Goal: Task Accomplishment & Management: Use online tool/utility

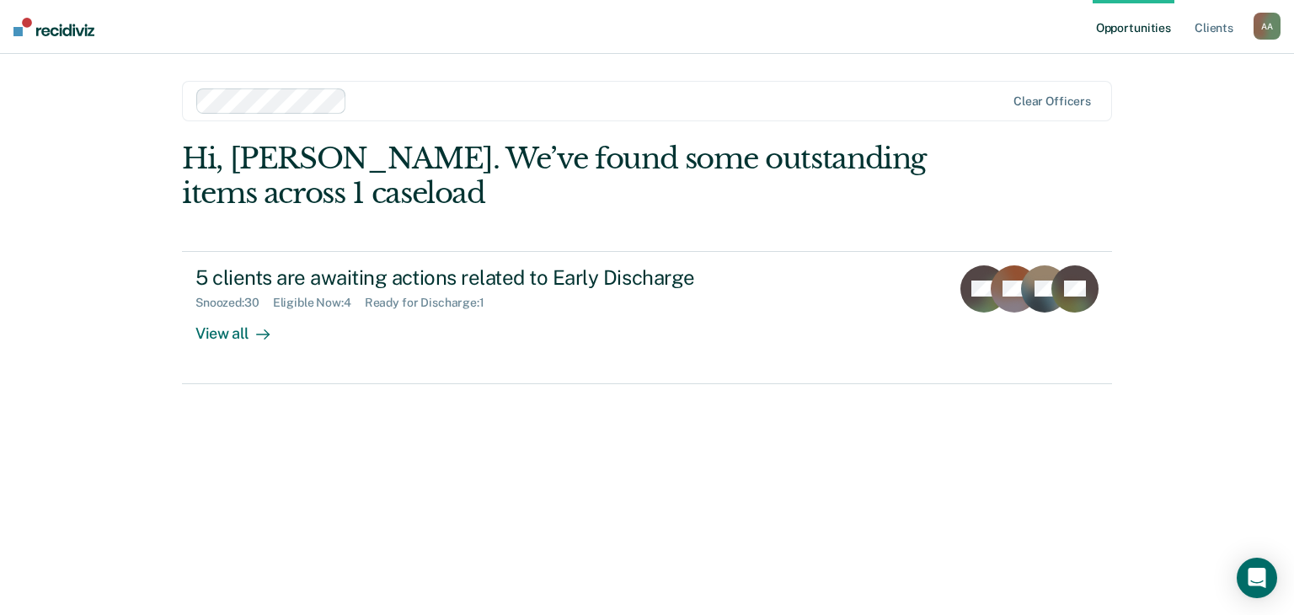
click at [900, 510] on div "Hi, [PERSON_NAME]. We’ve found some outstanding items across 1 caseload 5 clien…" at bounding box center [647, 355] width 930 height 426
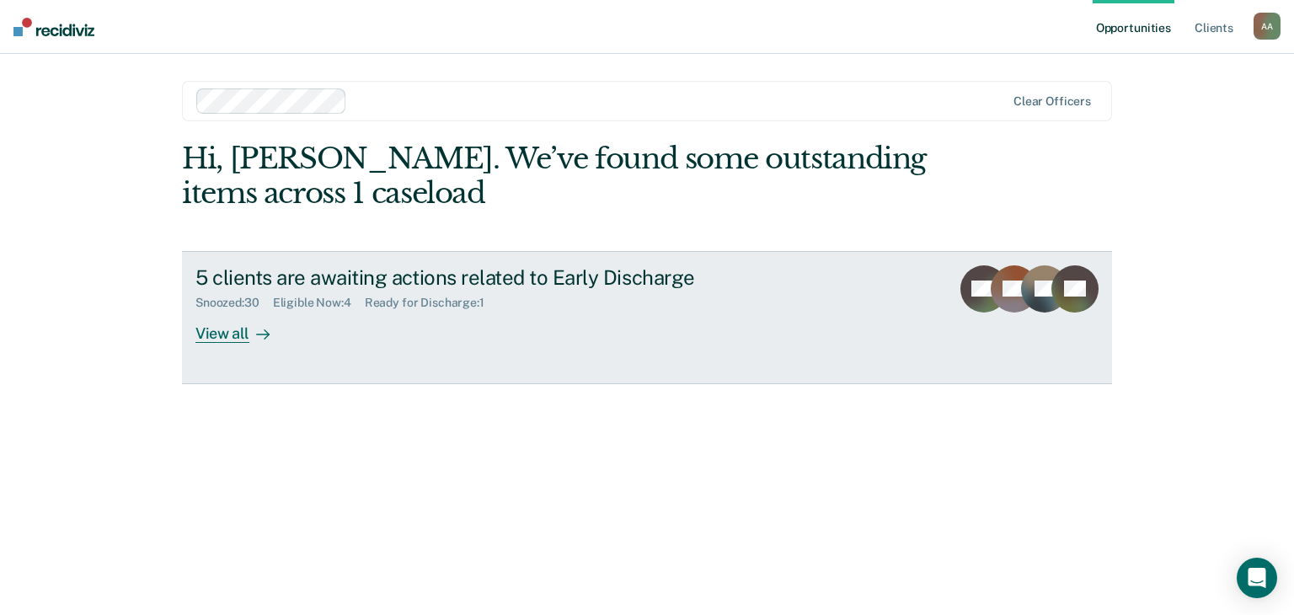
click at [674, 292] on div "Snoozed : 30 Eligible Now : 4 Ready for Discharge : 1" at bounding box center [492, 299] width 592 height 21
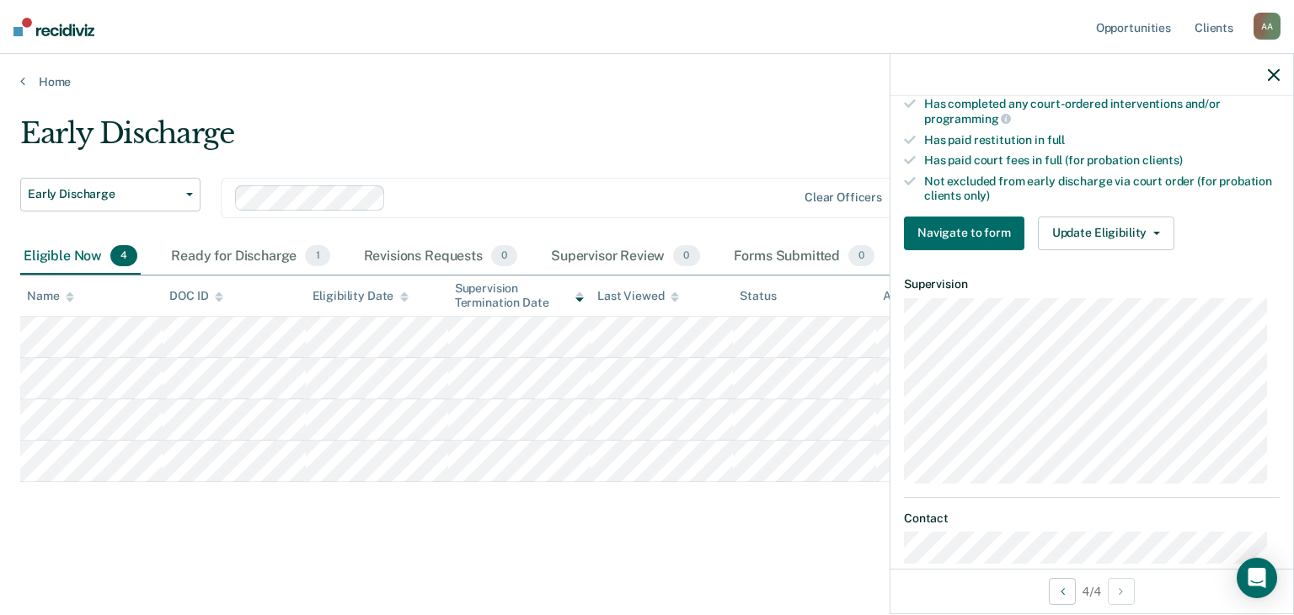
scroll to position [546, 0]
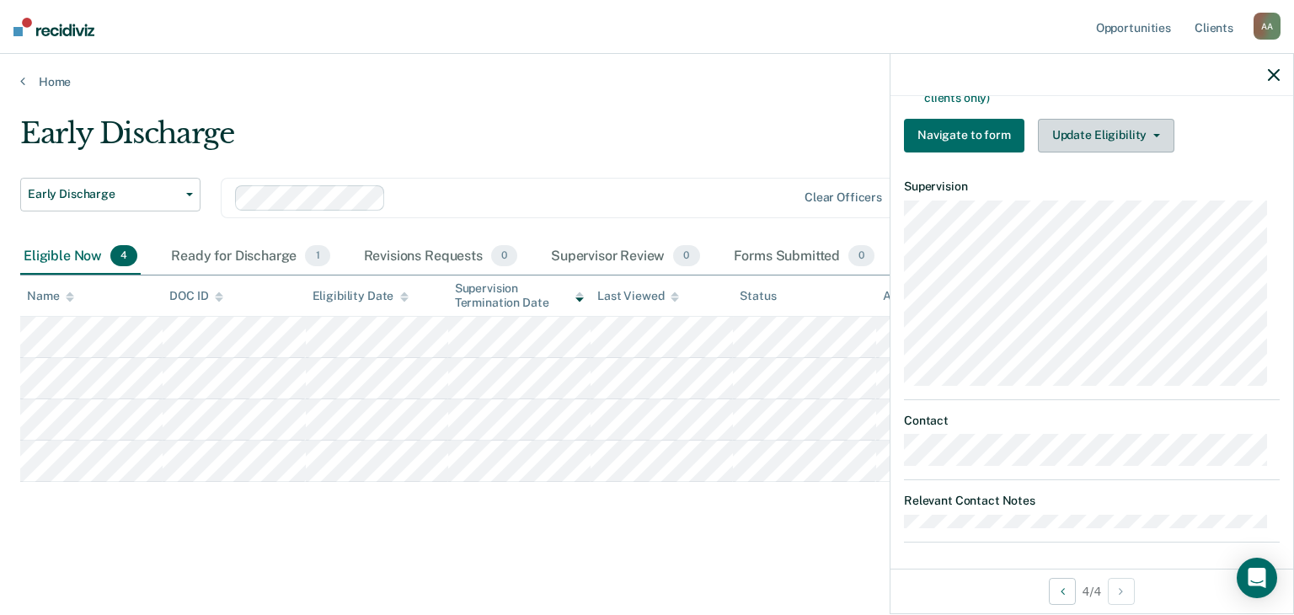
click at [1125, 140] on button "Update Eligibility" at bounding box center [1106, 136] width 137 height 34
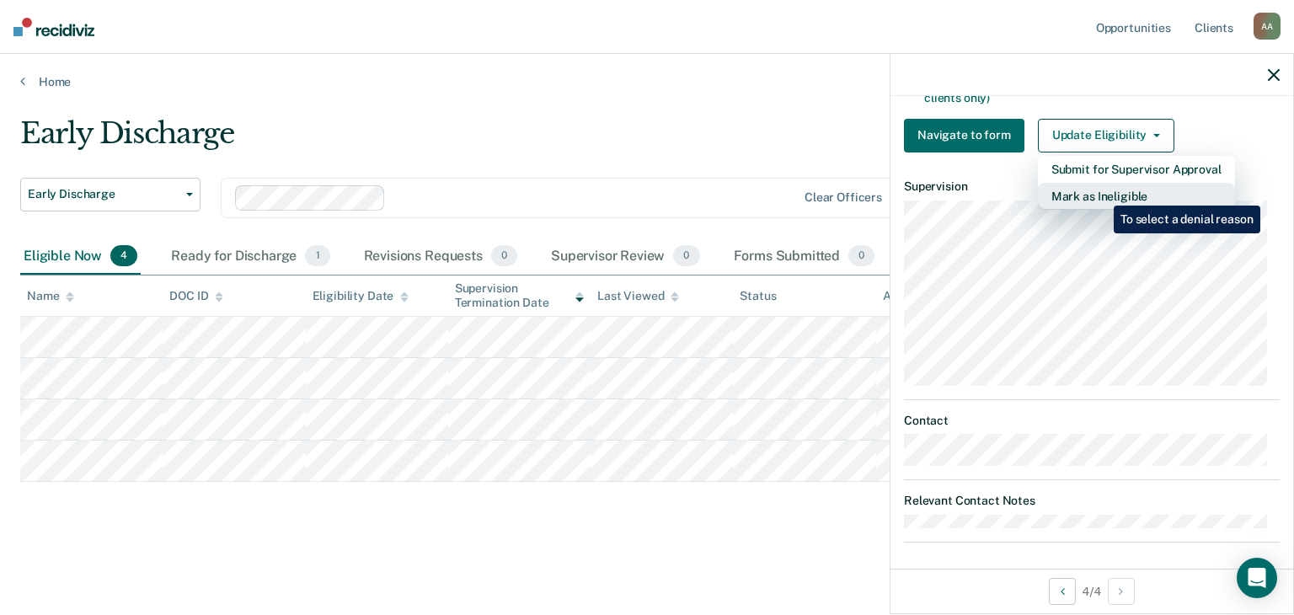
click at [1101, 193] on button "Mark as Ineligible" at bounding box center [1136, 196] width 197 height 27
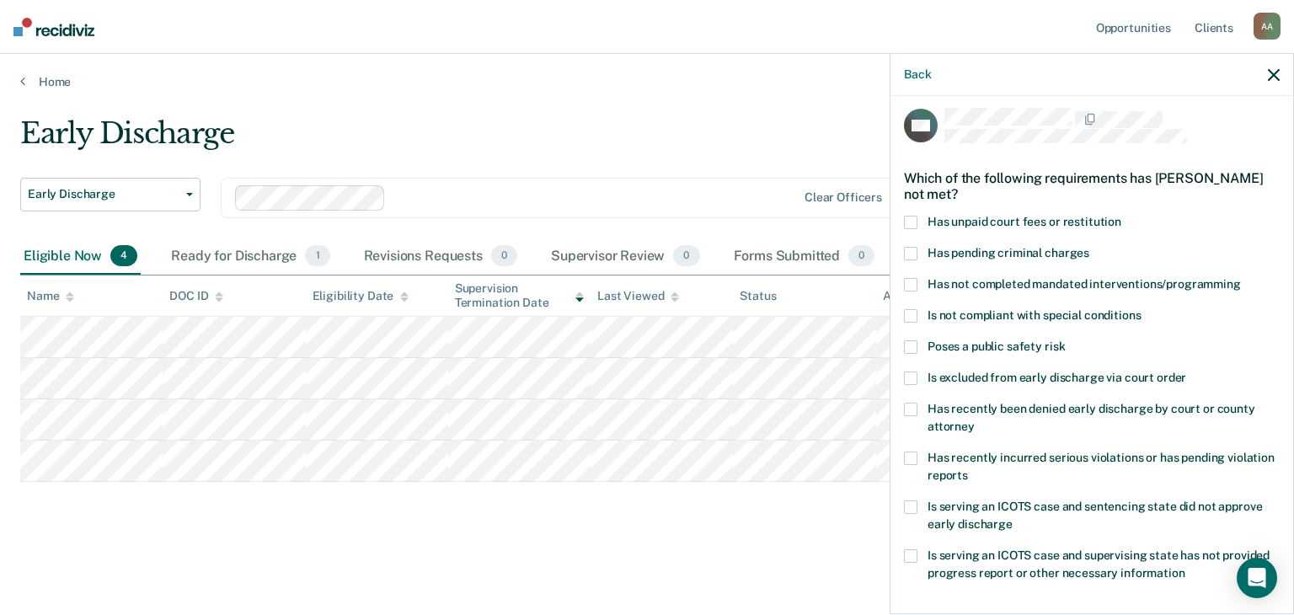
scroll to position [0, 0]
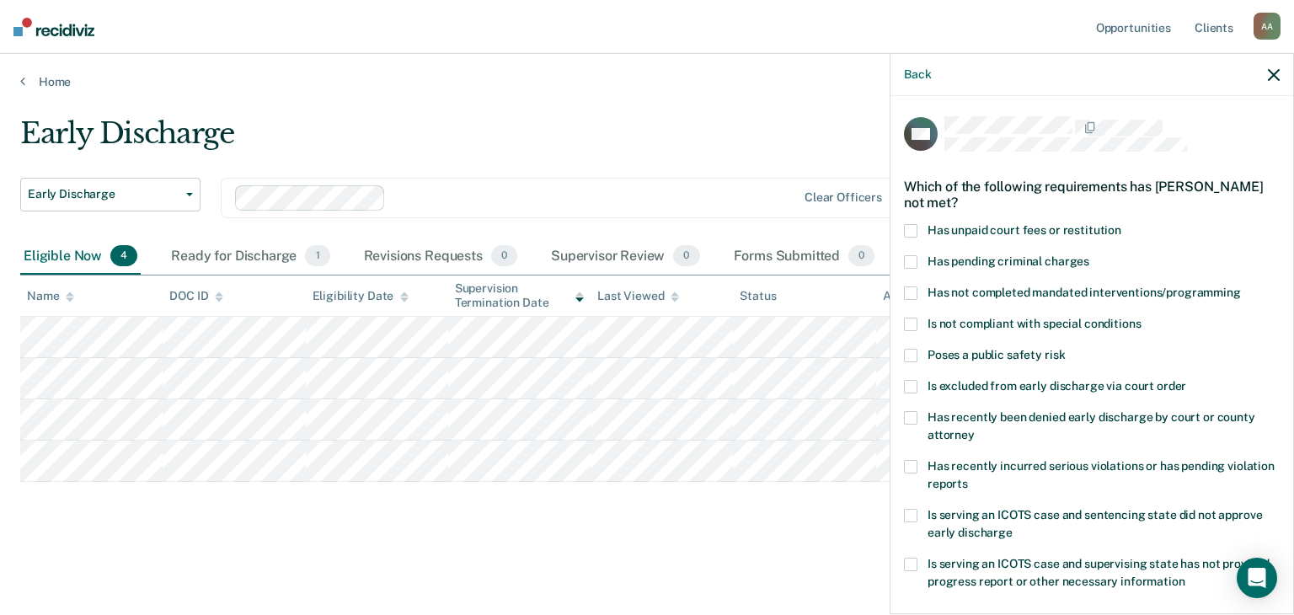
click at [910, 228] on span at bounding box center [910, 230] width 13 height 13
click at [913, 293] on span at bounding box center [910, 293] width 13 height 13
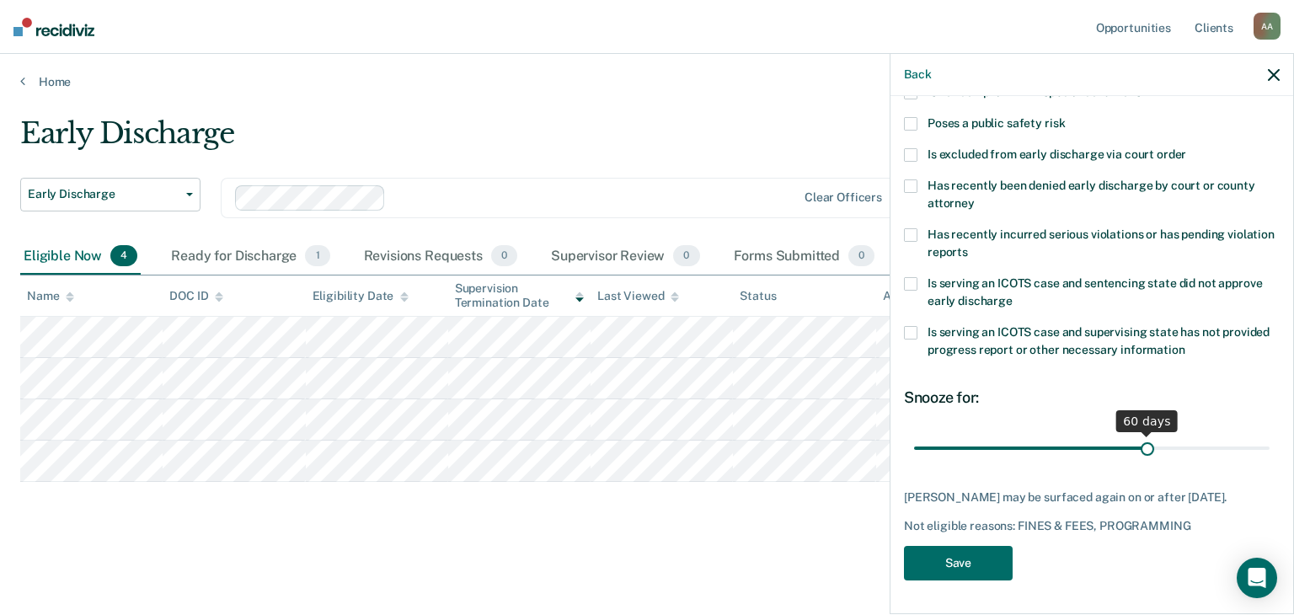
drag, startPoint x: 1030, startPoint y: 434, endPoint x: 1138, endPoint y: 438, distance: 108.0
type input "60"
click at [1138, 438] on input "range" at bounding box center [1092, 448] width 356 height 29
click at [951, 564] on button "Save" at bounding box center [958, 563] width 109 height 35
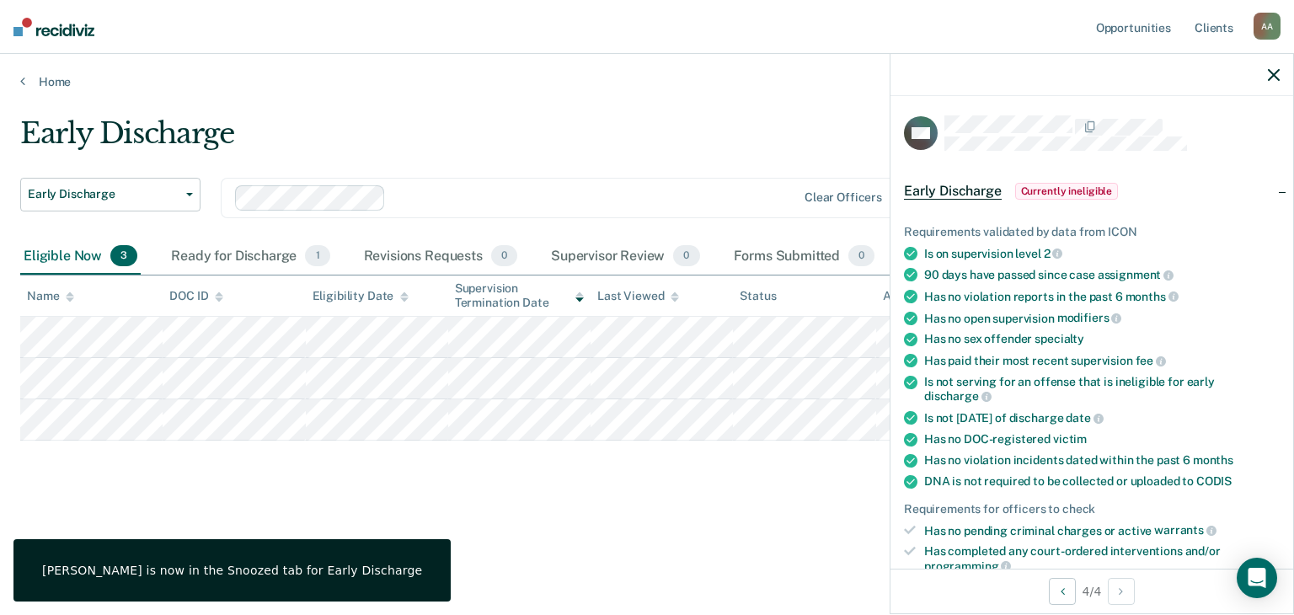
scroll to position [0, 0]
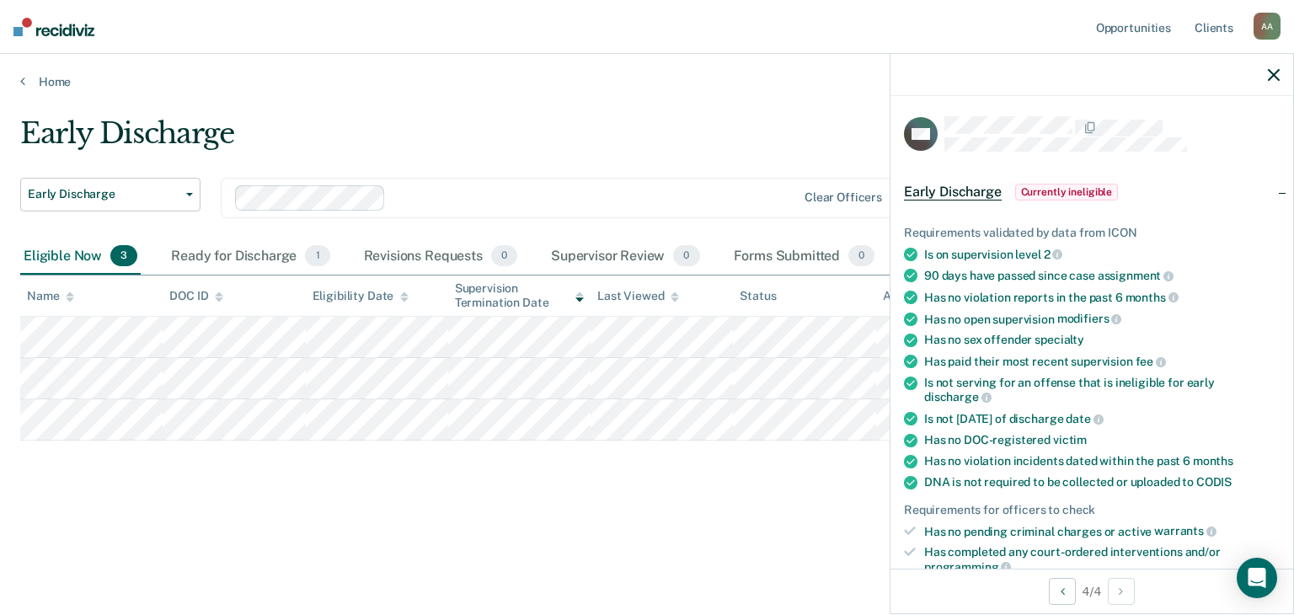
click at [1278, 79] on icon "button" at bounding box center [1274, 75] width 12 height 12
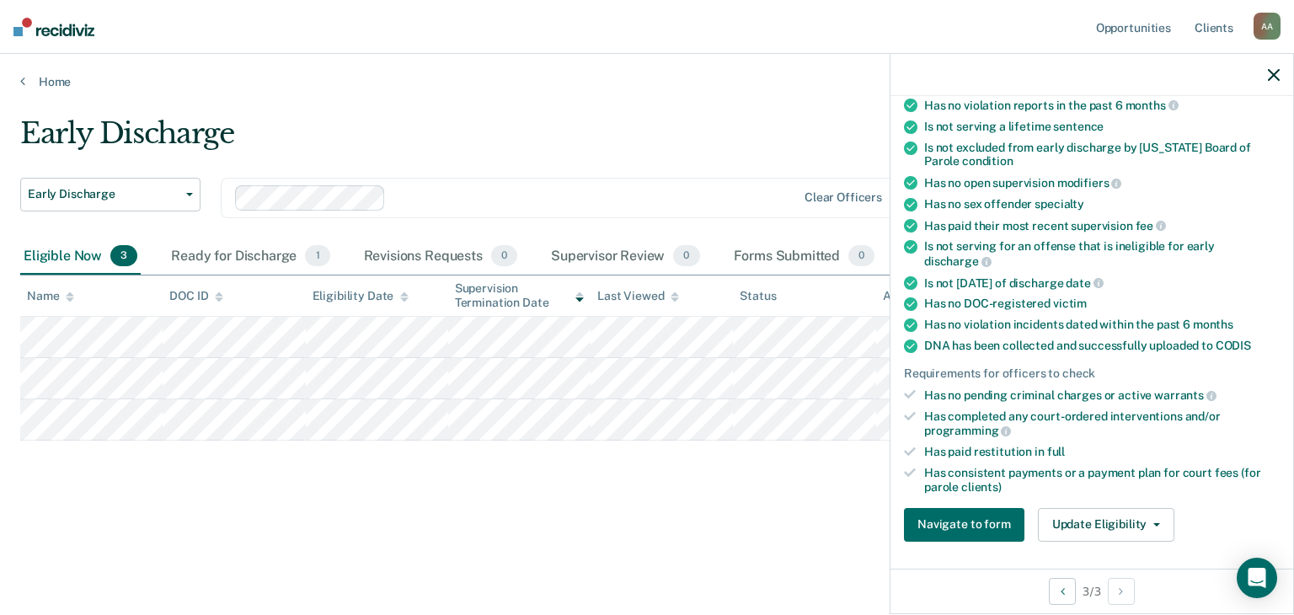
scroll to position [337, 0]
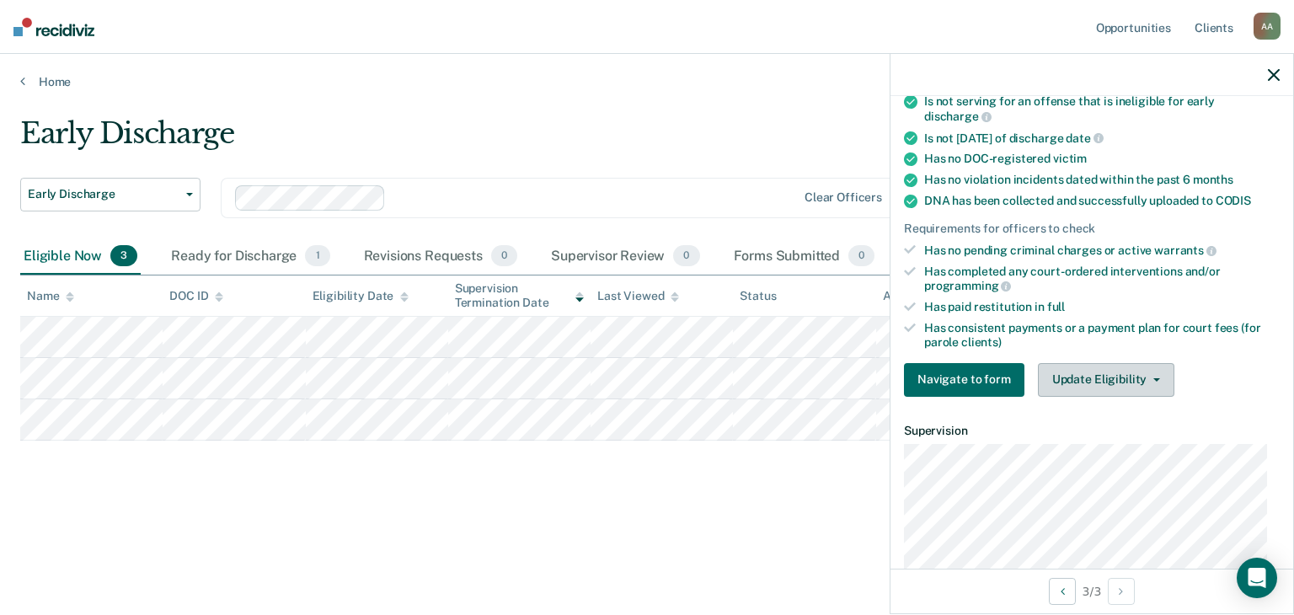
click at [1141, 368] on button "Update Eligibility" at bounding box center [1106, 380] width 137 height 34
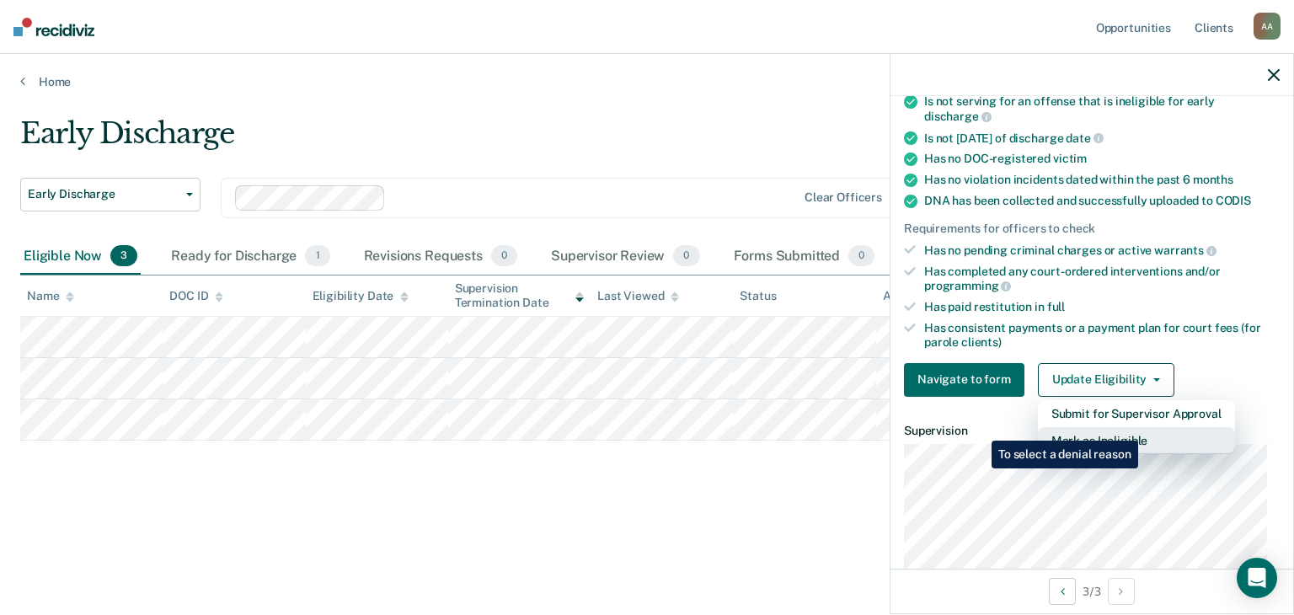
click at [1142, 428] on button "Mark as Ineligible" at bounding box center [1136, 440] width 197 height 27
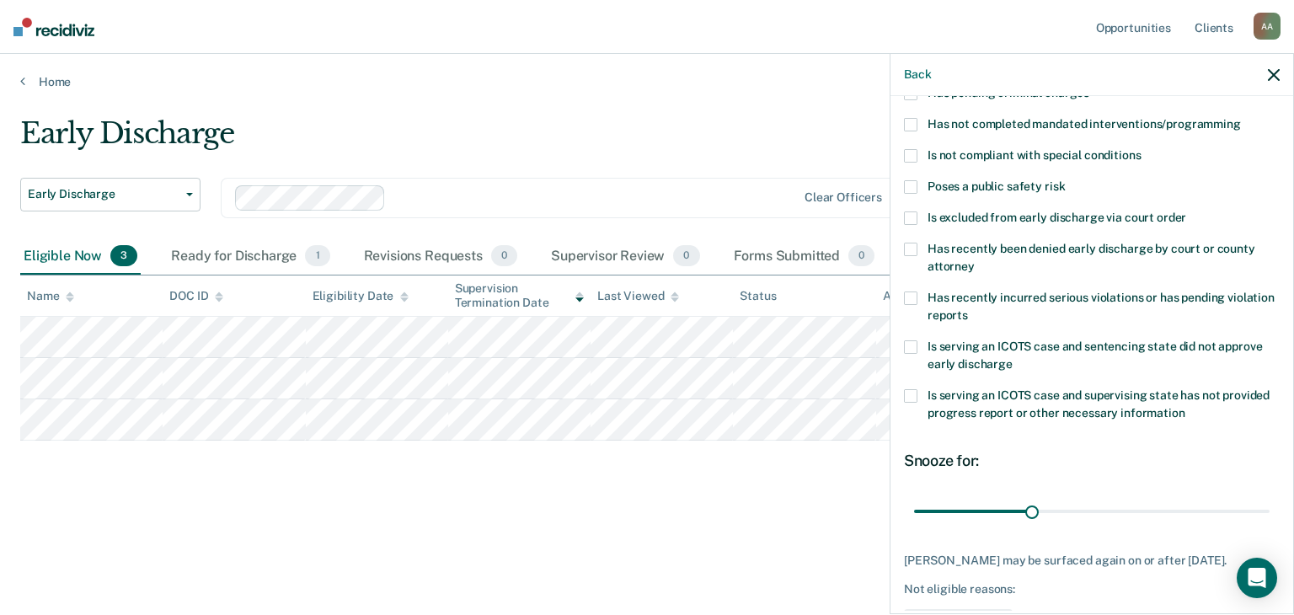
scroll to position [84, 0]
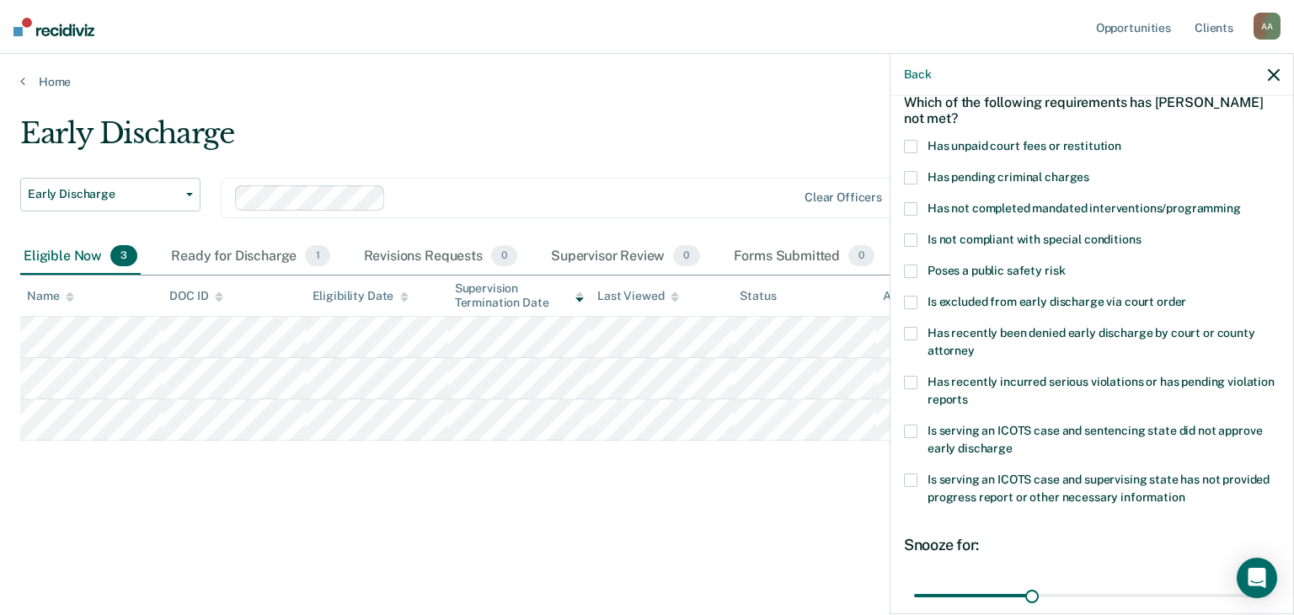
click at [914, 215] on label "Has not completed mandated interventions/programming" at bounding box center [1092, 211] width 376 height 18
drag, startPoint x: 1030, startPoint y: 595, endPoint x: 1139, endPoint y: 594, distance: 109.6
type input "60"
click at [1139, 594] on input "range" at bounding box center [1092, 595] width 356 height 29
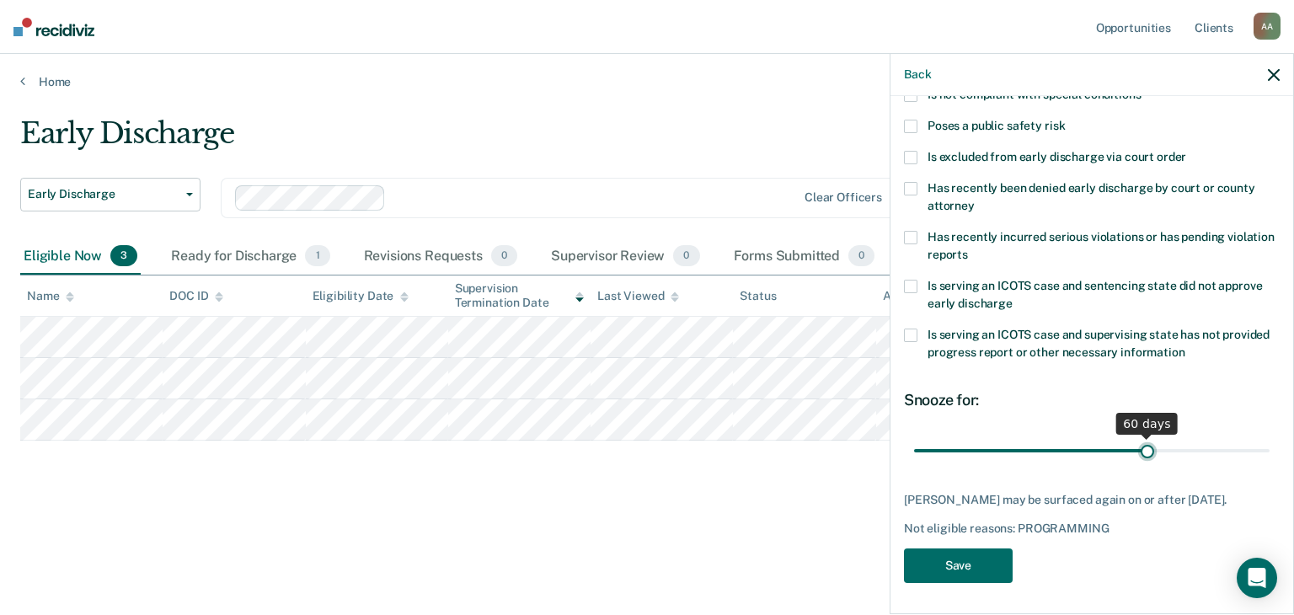
scroll to position [229, 0]
click at [989, 569] on button "Save" at bounding box center [958, 566] width 109 height 35
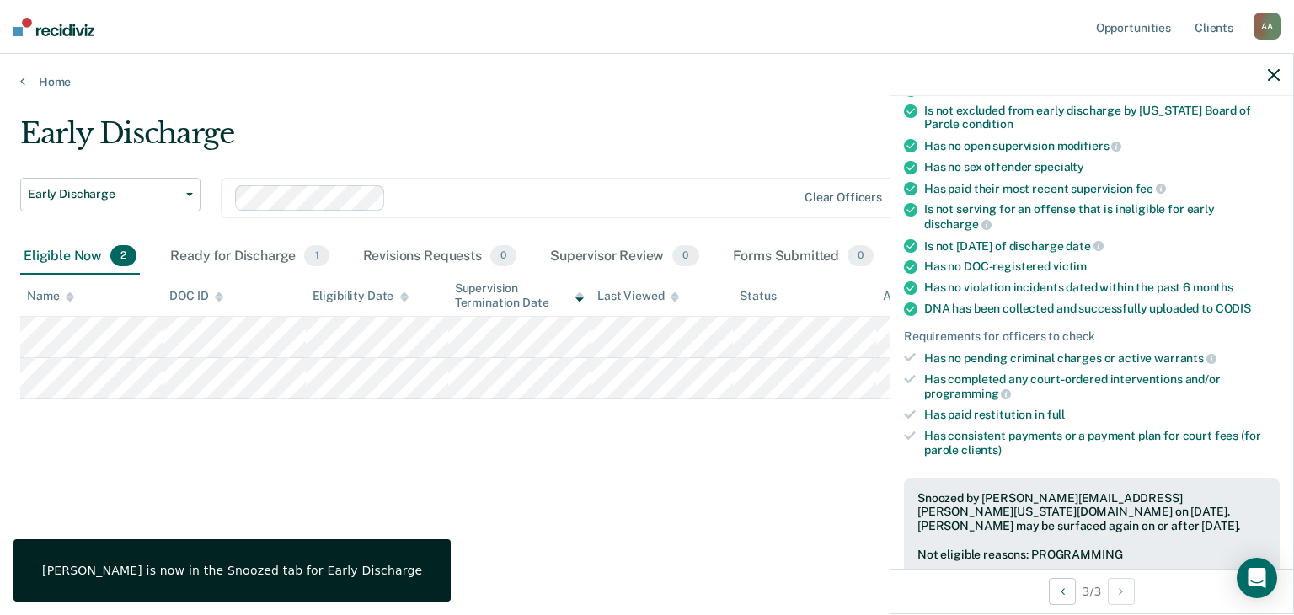
click at [580, 458] on div "Early Discharge Early Discharge Early Discharge Clear officers Eligible Now 2 R…" at bounding box center [647, 302] width 1254 height 372
click at [1274, 82] on div at bounding box center [1092, 75] width 403 height 42
click at [1274, 78] on icon "button" at bounding box center [1274, 75] width 12 height 12
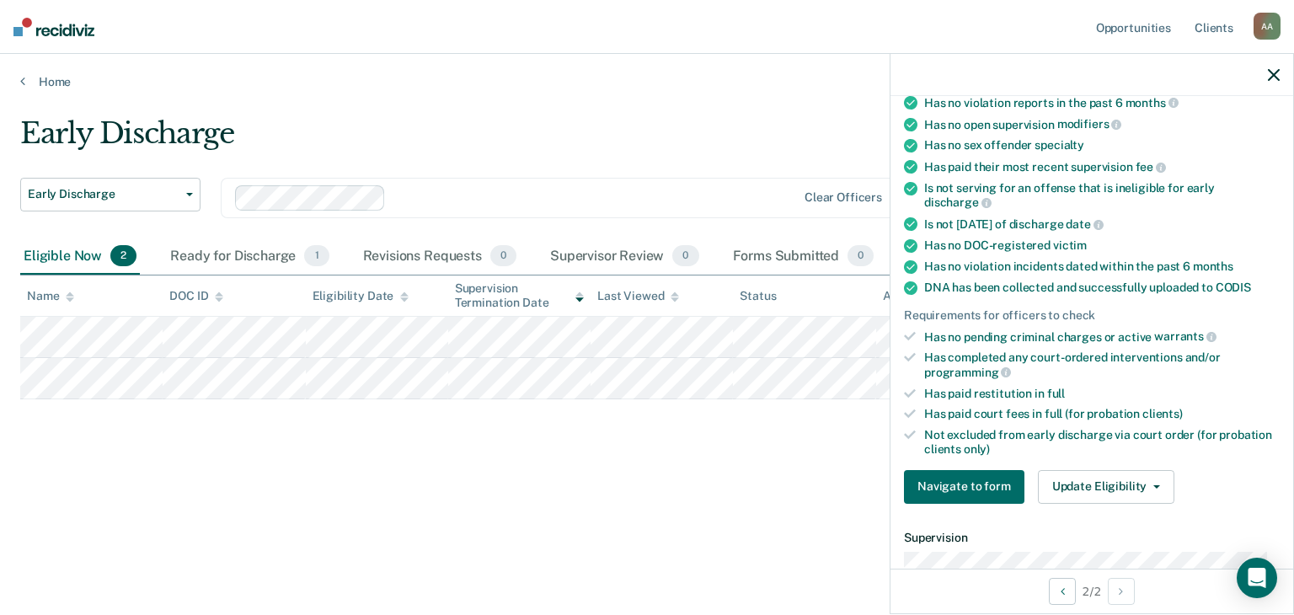
scroll to position [253, 0]
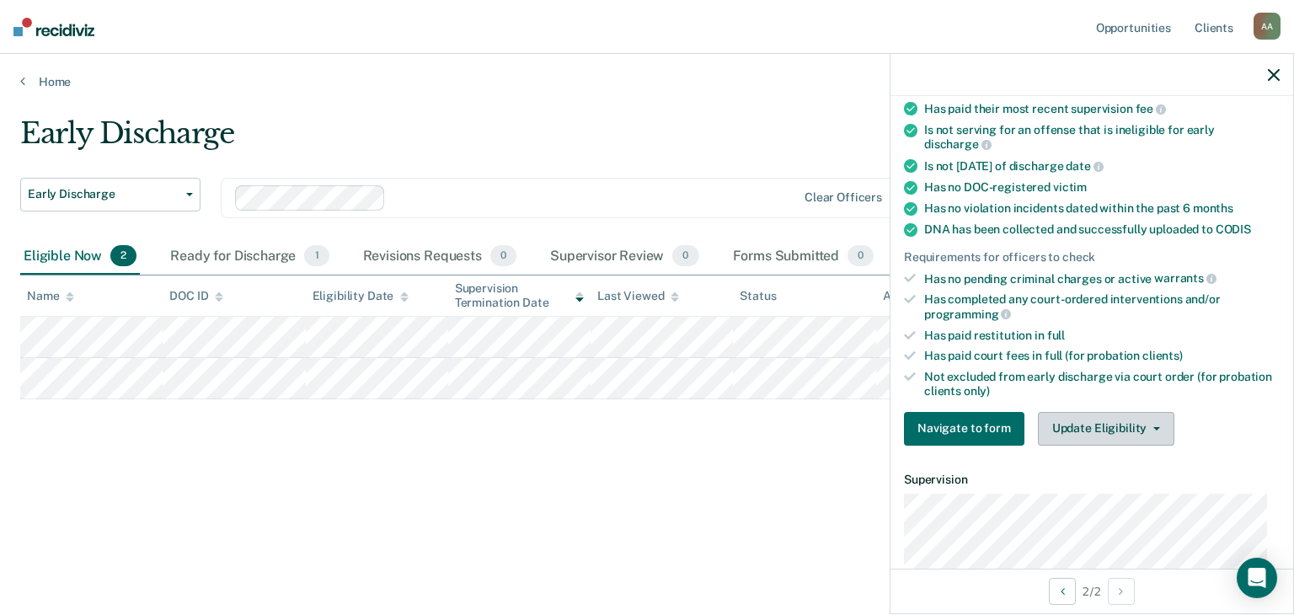
click at [1149, 419] on button "Update Eligibility" at bounding box center [1106, 429] width 137 height 34
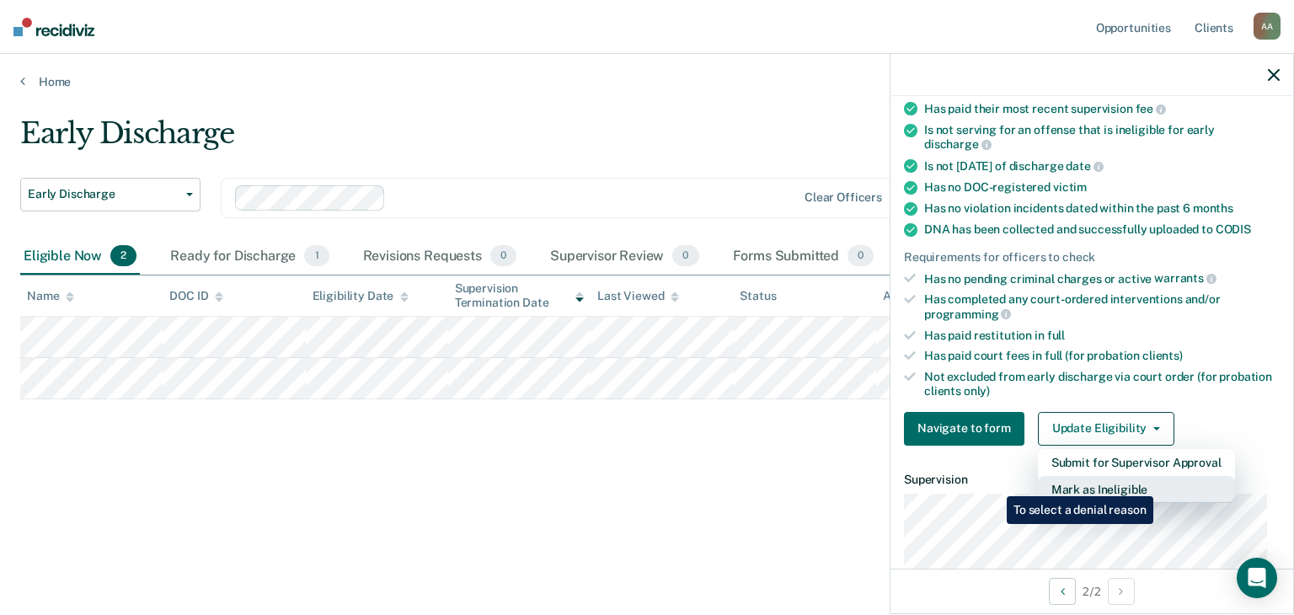
click at [1157, 484] on button "Mark as Ineligible" at bounding box center [1136, 489] width 197 height 27
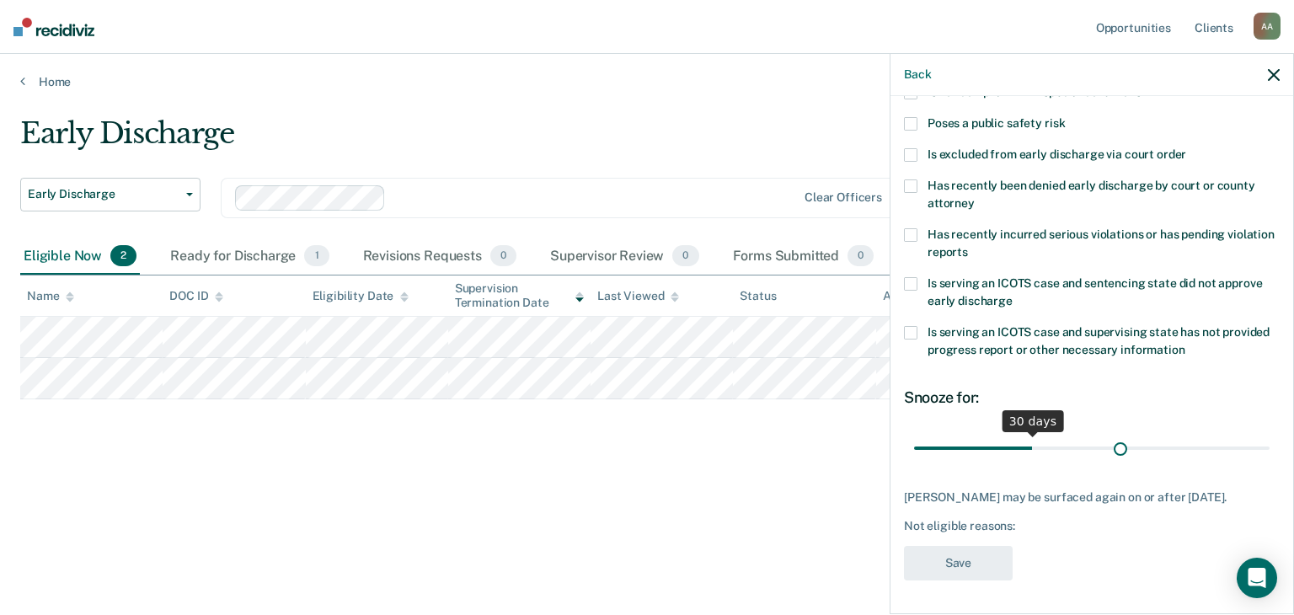
scroll to position [244, 0]
drag, startPoint x: 1031, startPoint y: 438, endPoint x: 1262, endPoint y: 432, distance: 231.8
type input "90"
click at [1262, 434] on input "range" at bounding box center [1092, 448] width 356 height 29
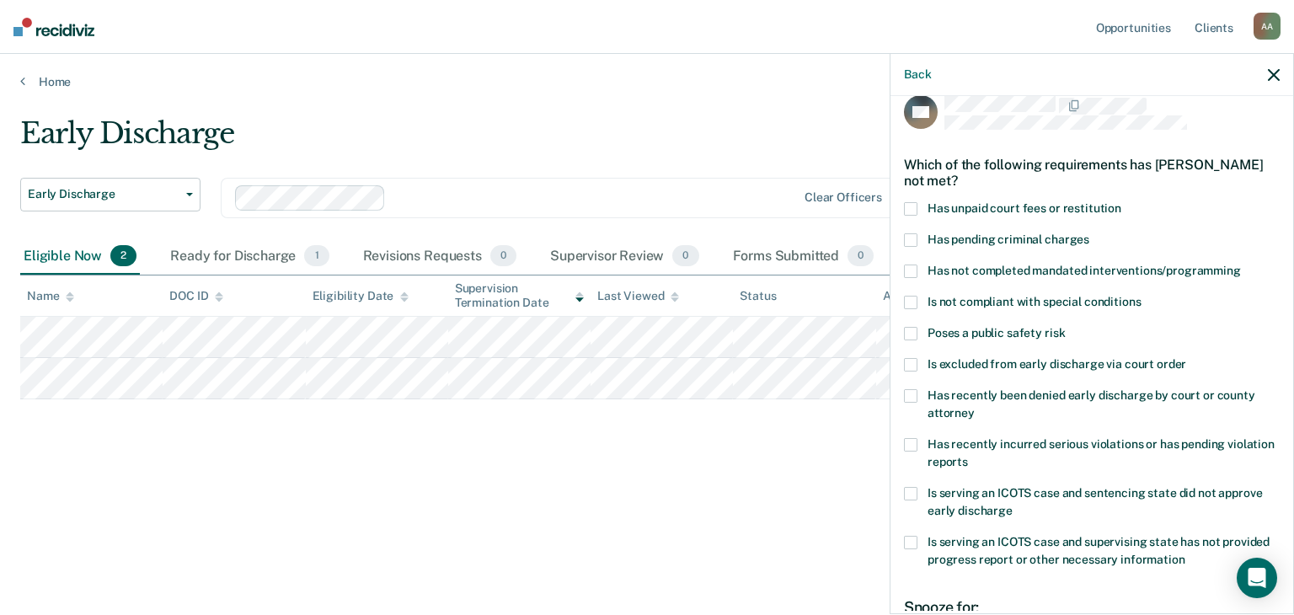
scroll to position [0, 0]
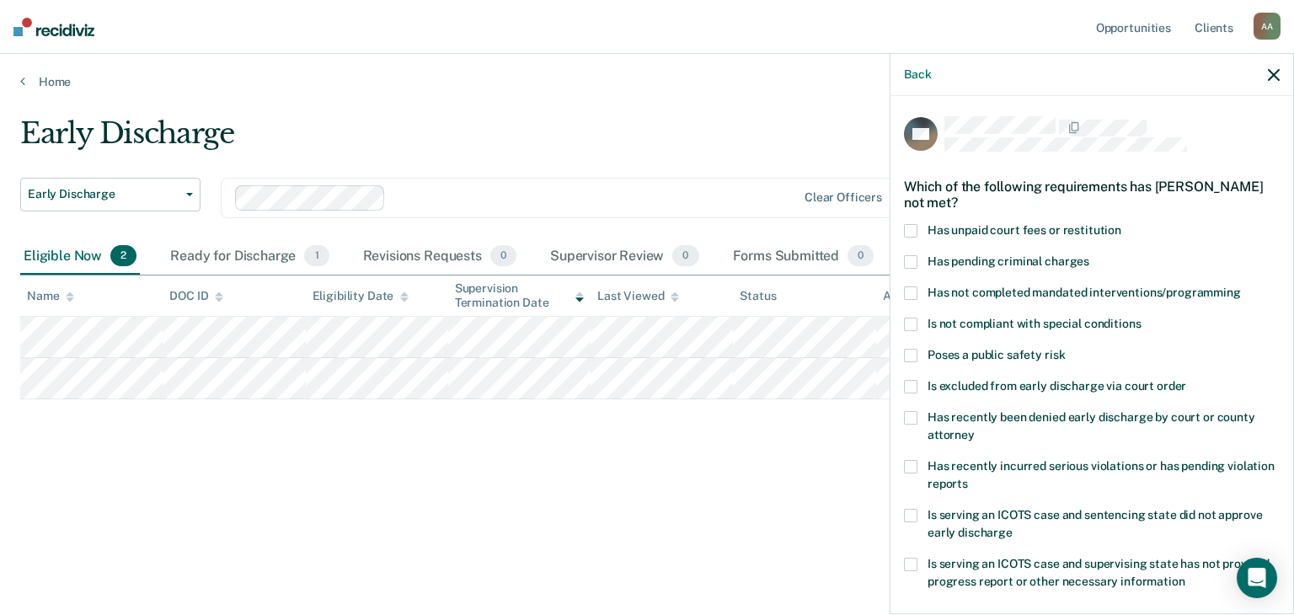
click at [911, 229] on span at bounding box center [910, 230] width 13 height 13
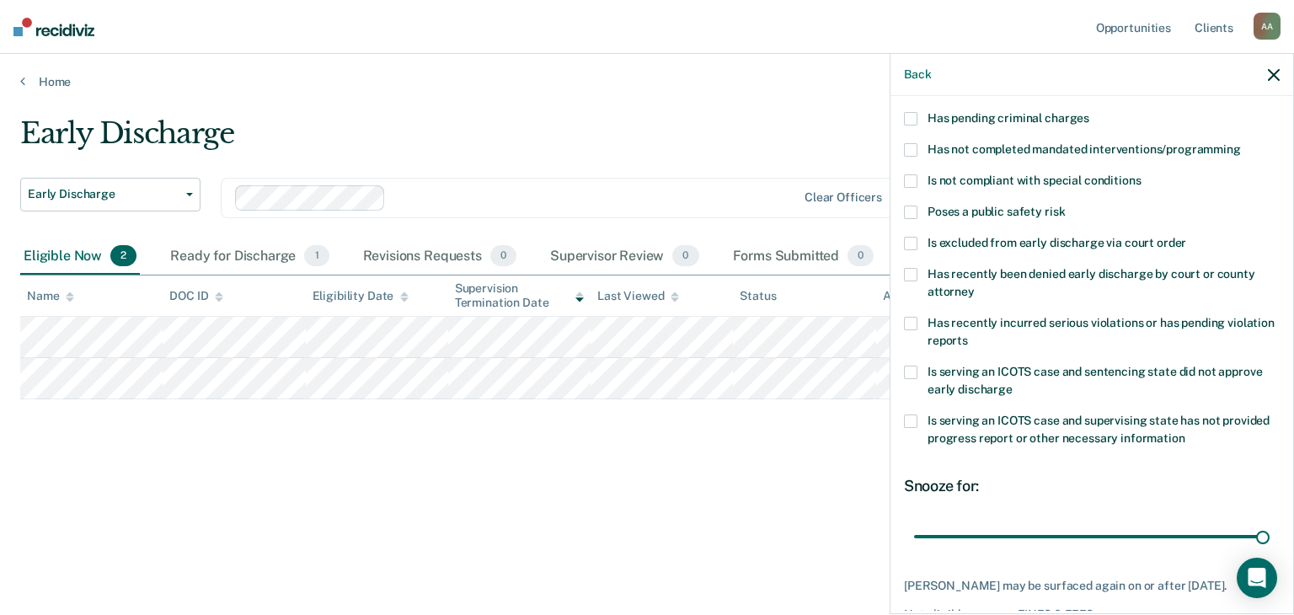
scroll to position [244, 0]
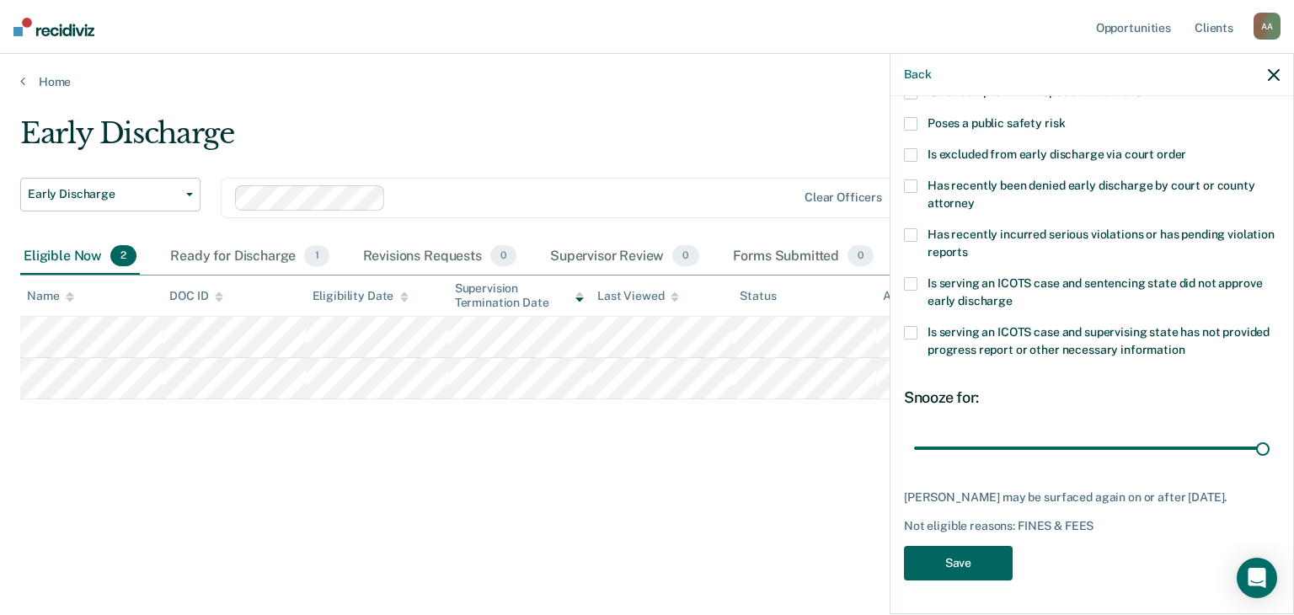
click at [975, 568] on button "Save" at bounding box center [958, 563] width 109 height 35
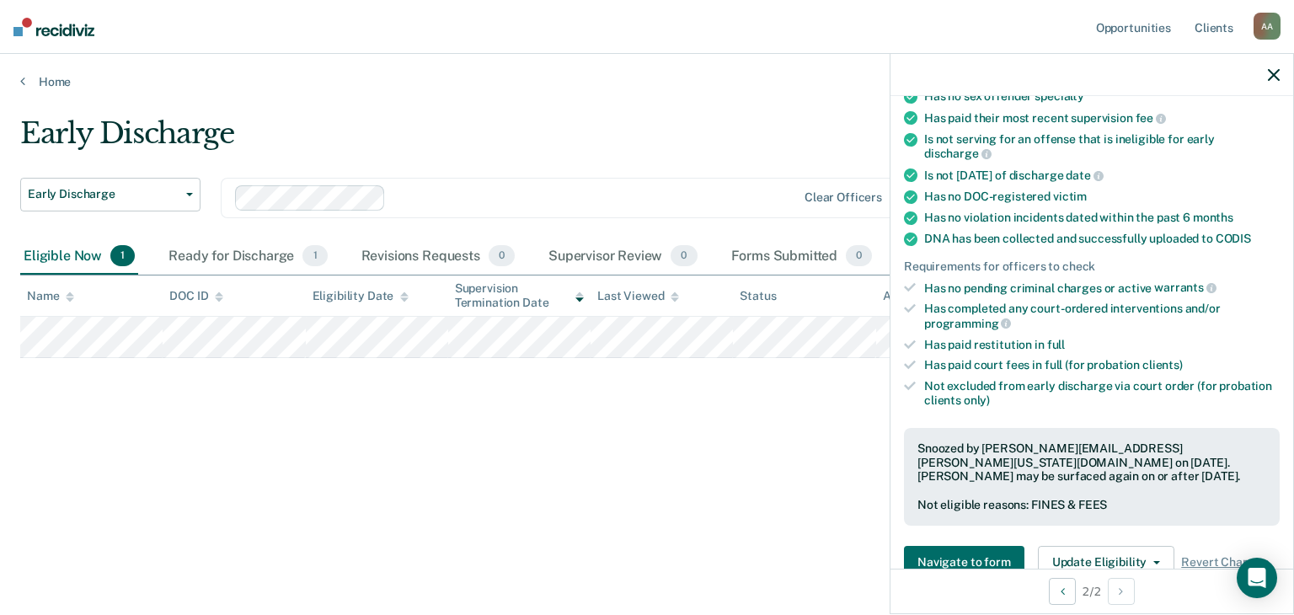
click at [1270, 72] on icon "button" at bounding box center [1274, 75] width 12 height 12
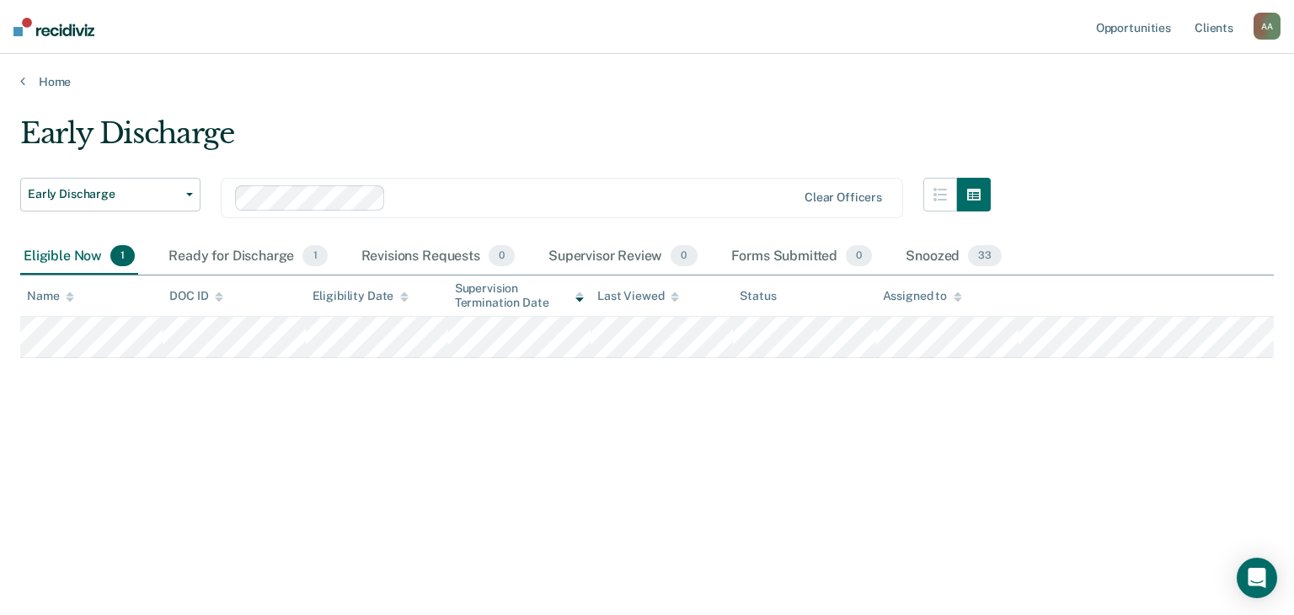
click at [827, 469] on div "Early Discharge Early Discharge Early Discharge Clear officers Eligible Now 1 R…" at bounding box center [647, 302] width 1254 height 372
